Goal: Information Seeking & Learning: Learn about a topic

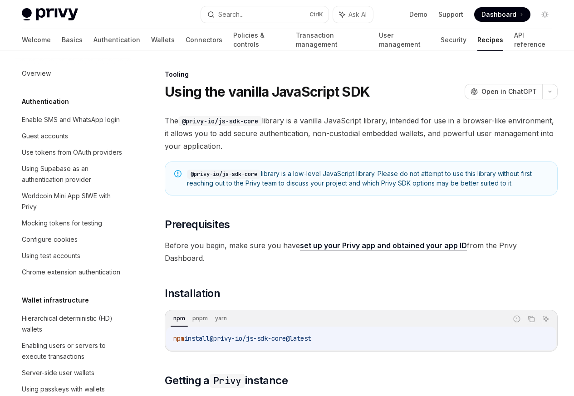
scroll to position [1121, 0]
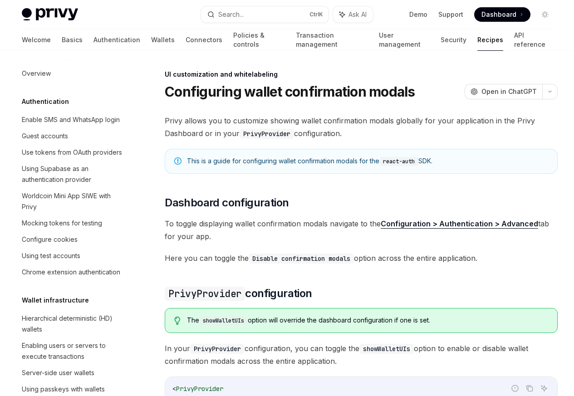
scroll to position [397, 0]
